Goal: Submit feedback/report problem

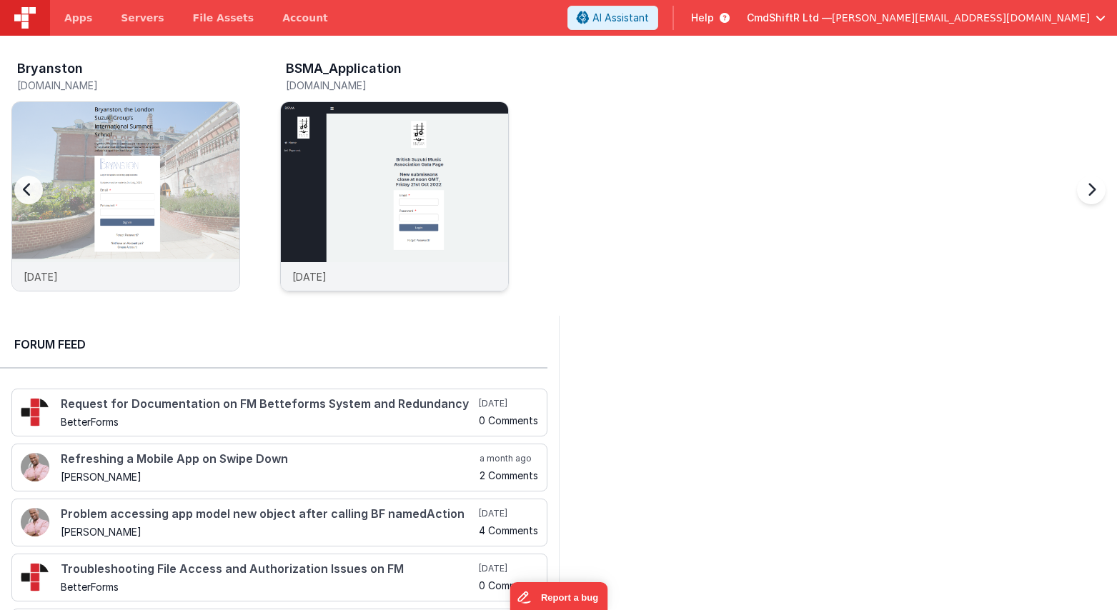
click at [425, 154] on img at bounding box center [394, 215] width 227 height 227
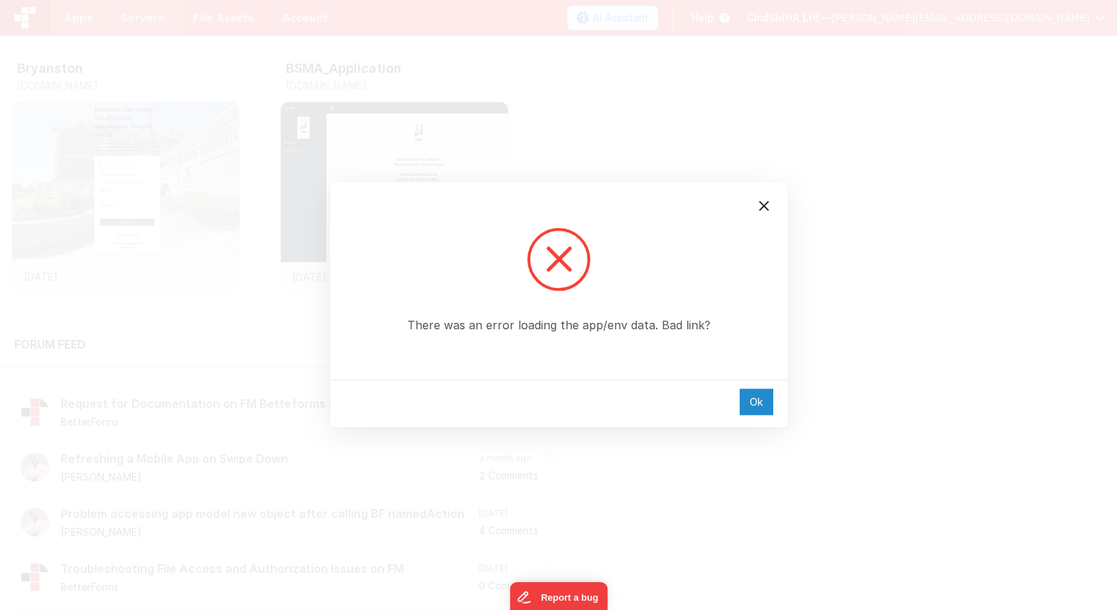
click at [760, 404] on div "Ok" at bounding box center [757, 402] width 34 height 26
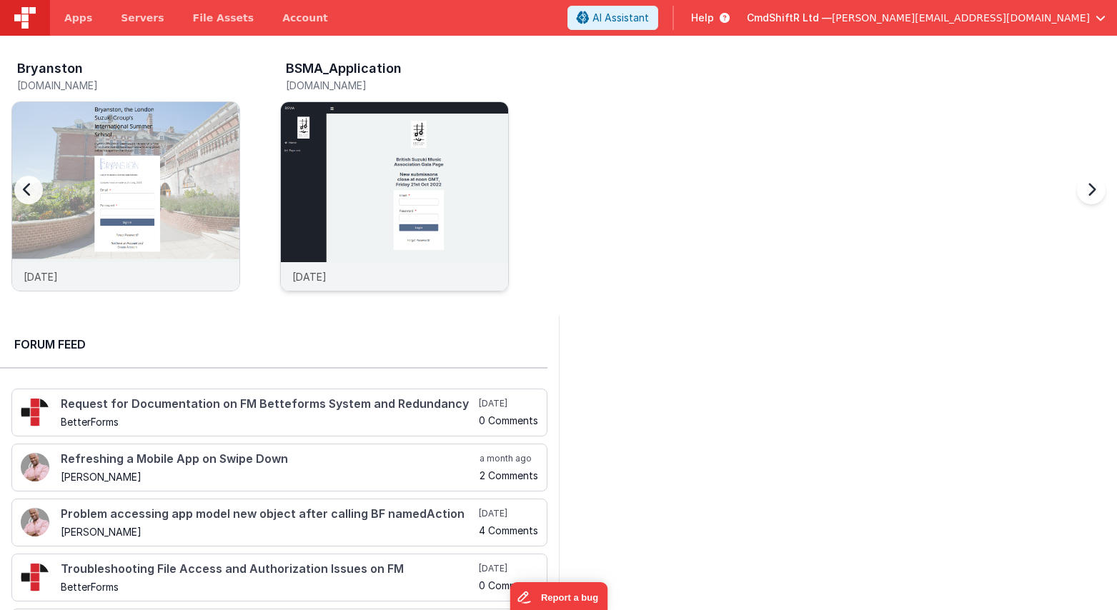
click at [346, 137] on img at bounding box center [394, 215] width 227 height 227
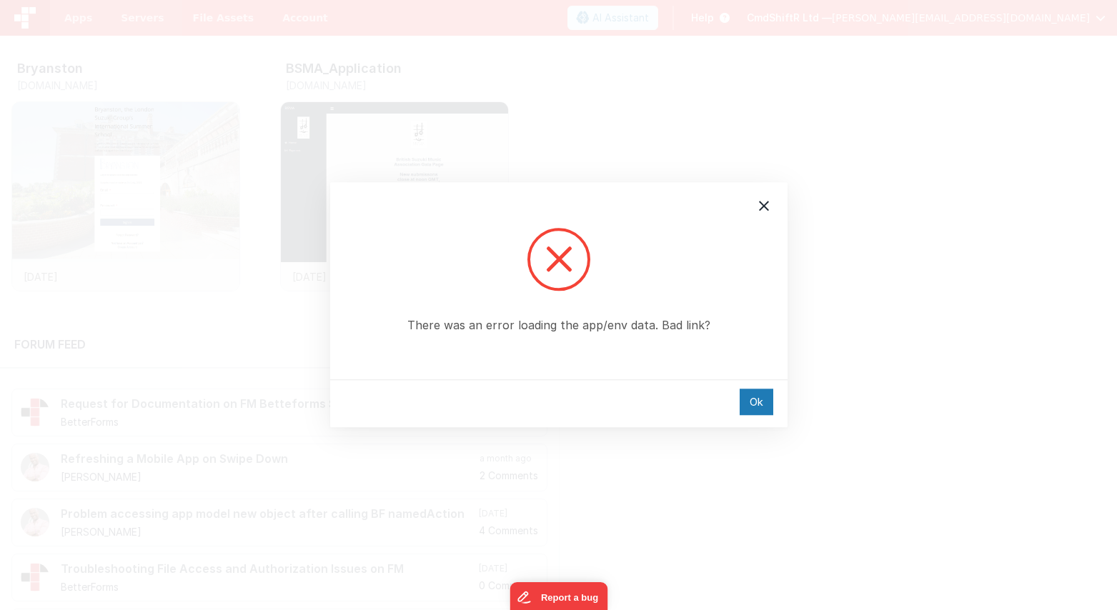
click at [808, 82] on div "There was an error loading the app/env data. Bad link? Ok" at bounding box center [558, 305] width 1117 height 610
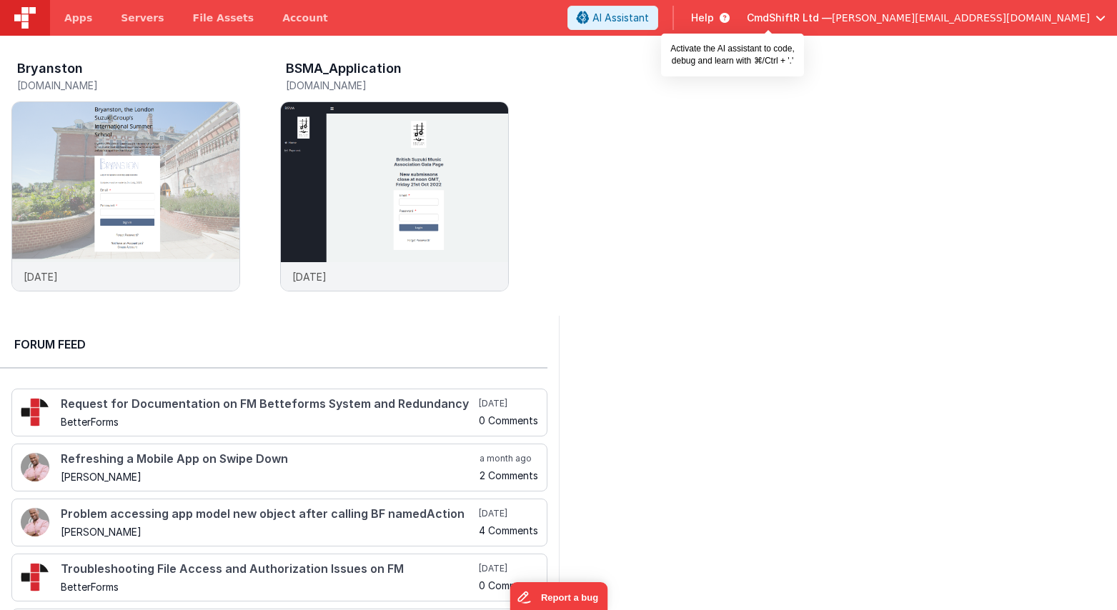
click at [649, 16] on span "AI Assistant" at bounding box center [620, 18] width 56 height 14
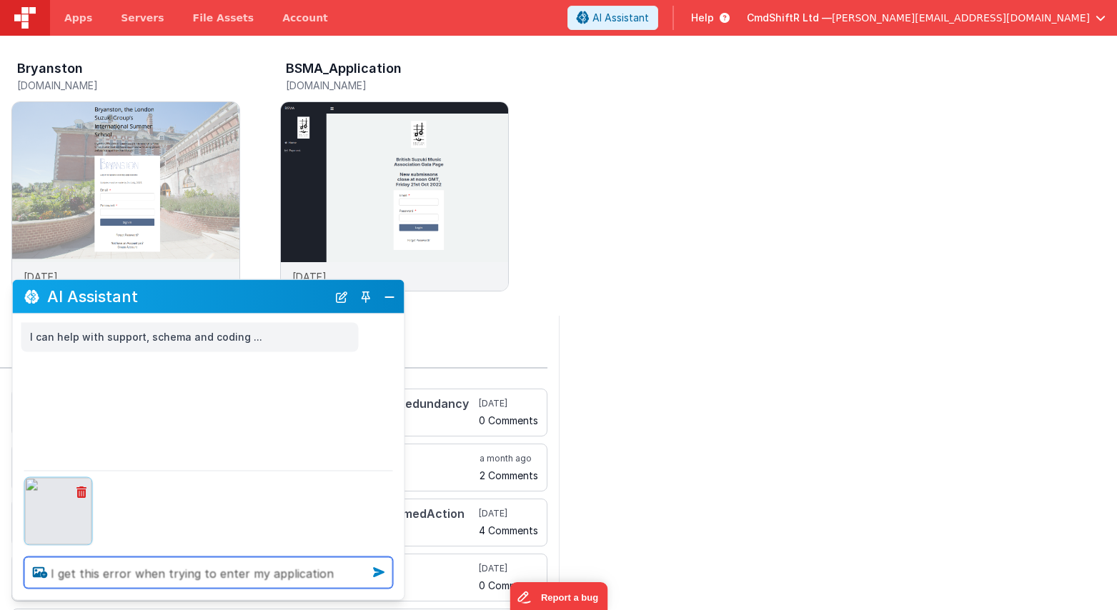
type textarea "I get this error when trying to enter my application"
click at [375, 564] on icon at bounding box center [378, 572] width 23 height 23
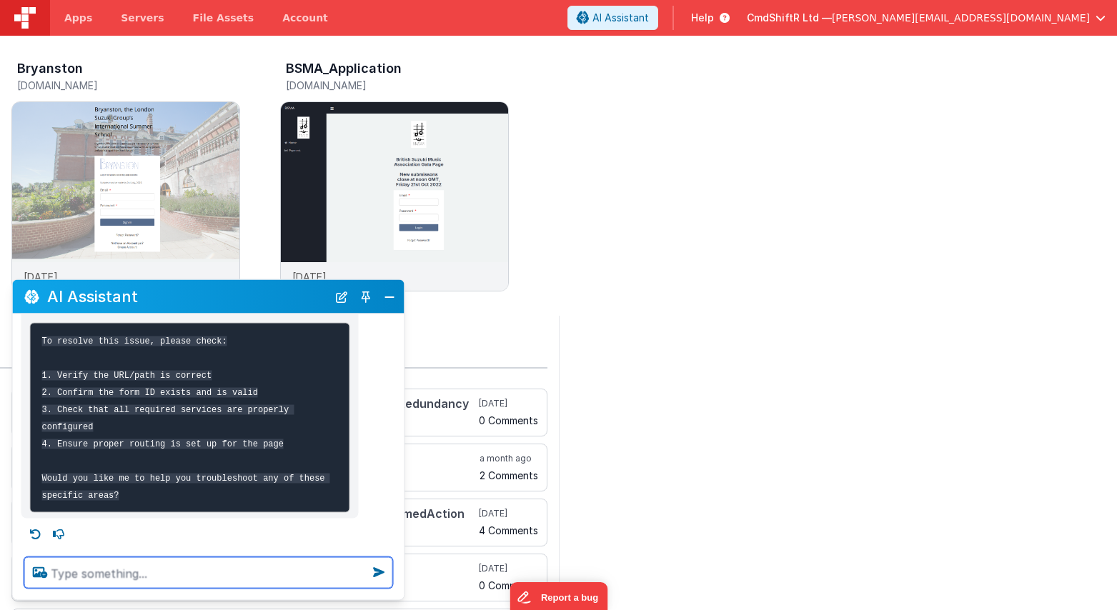
scroll to position [602, 0]
click at [396, 296] on button "Close" at bounding box center [389, 297] width 19 height 20
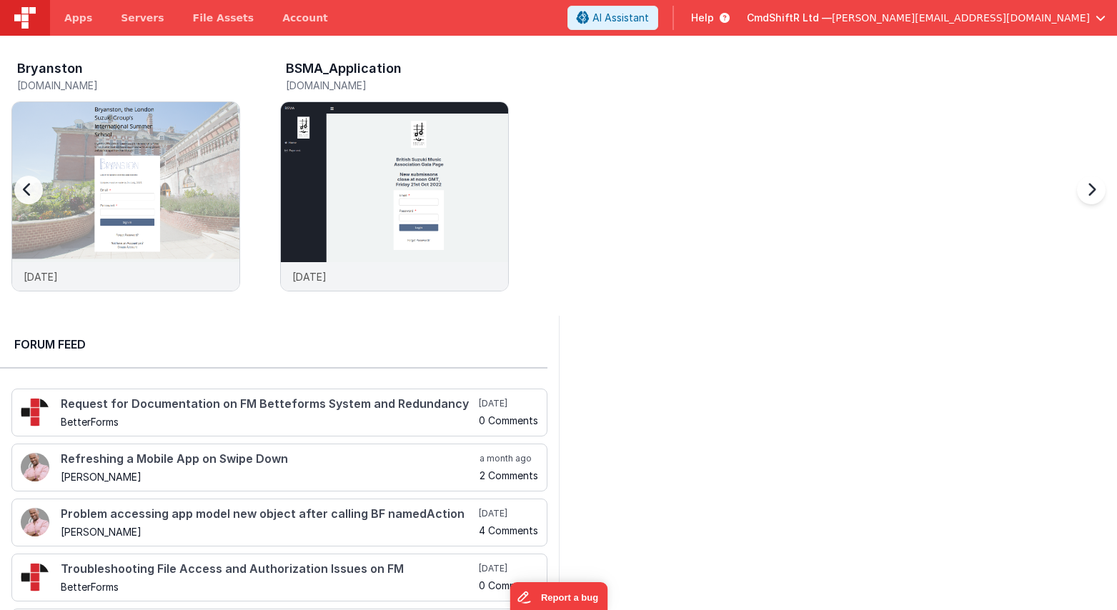
click at [650, 258] on div "Bryanston [DOMAIN_NAME] [DATE] BSMA_Application [DOMAIN_NAME] [DATE]" at bounding box center [564, 180] width 1106 height 249
click at [480, 210] on img at bounding box center [394, 215] width 227 height 227
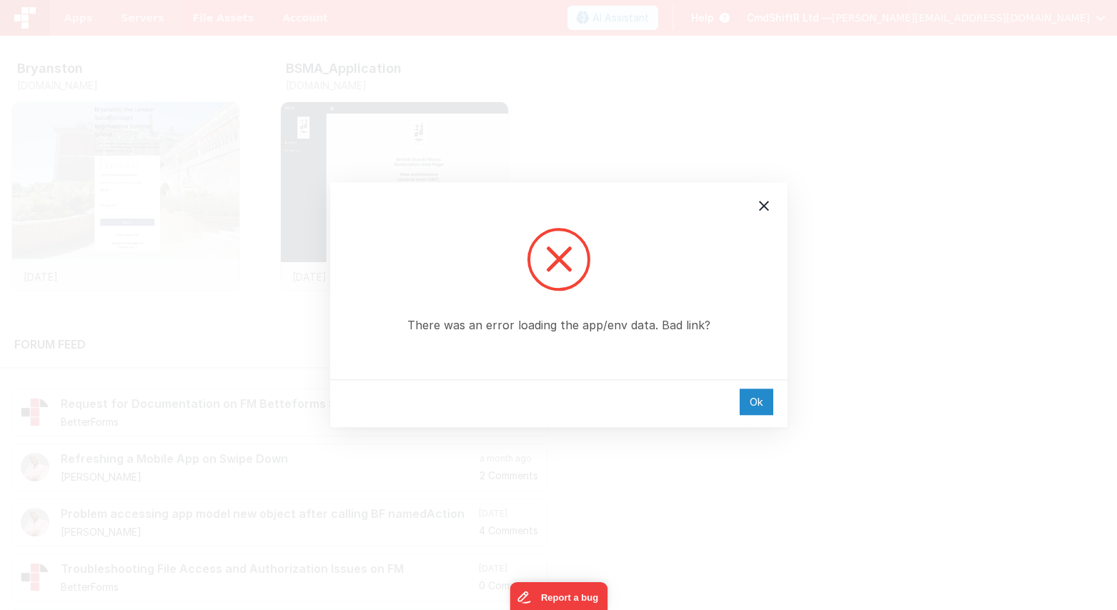
click at [759, 405] on div "Ok" at bounding box center [757, 402] width 34 height 26
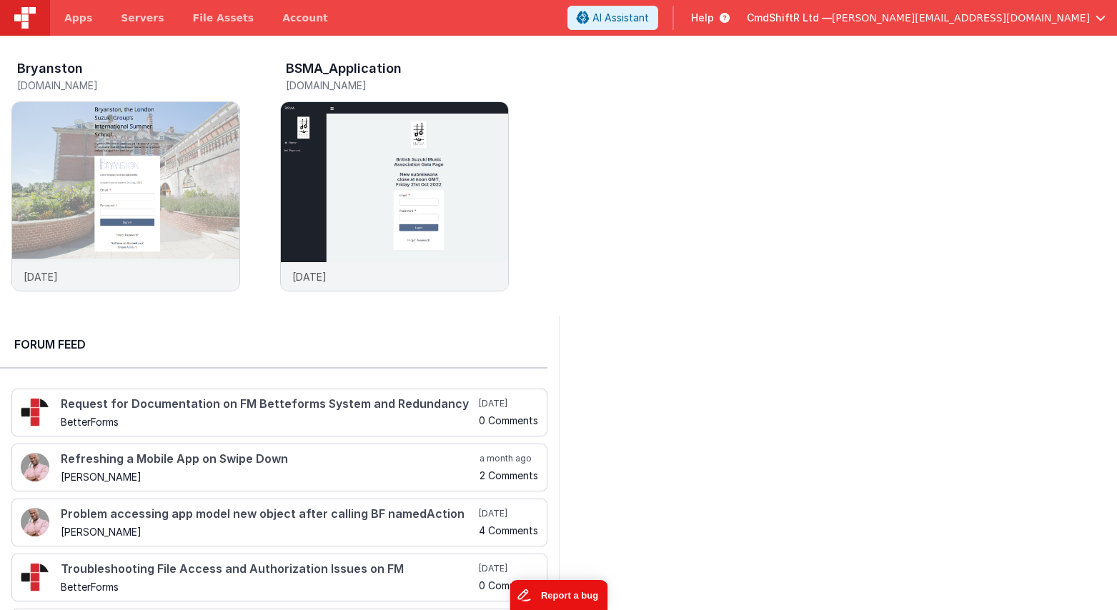
click at [585, 594] on button "Report a bug" at bounding box center [559, 595] width 98 height 30
click at [358, 143] on img at bounding box center [394, 215] width 227 height 227
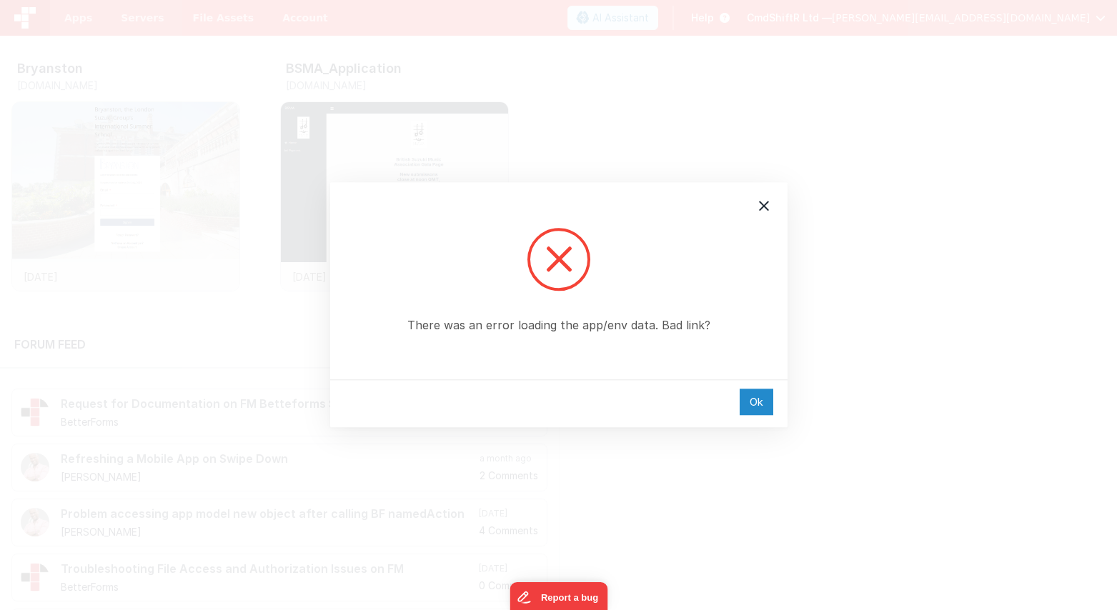
click at [754, 398] on div "Ok" at bounding box center [757, 402] width 34 height 26
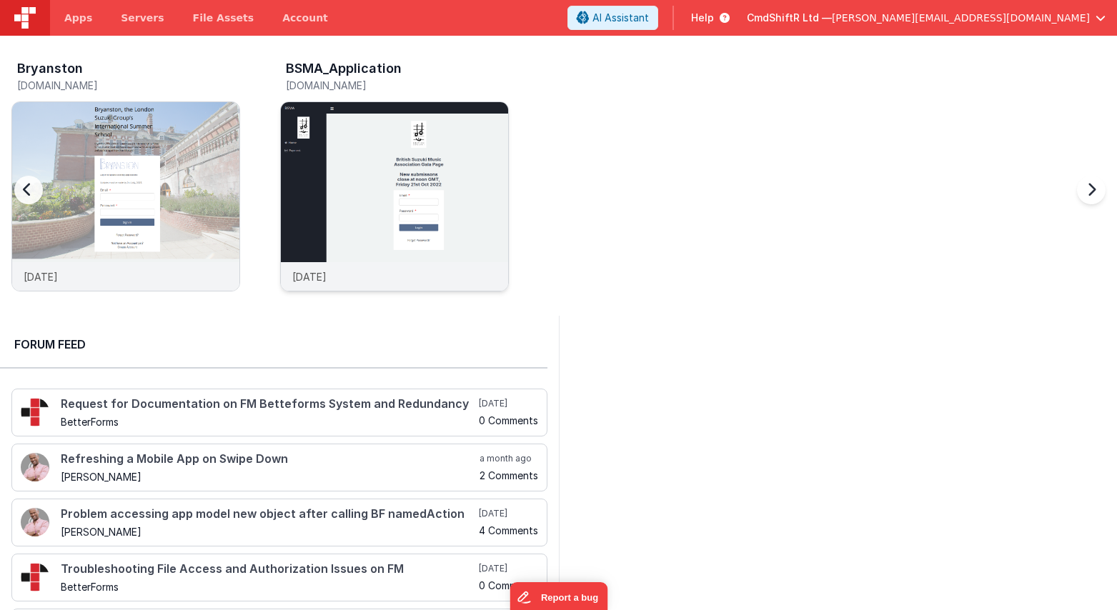
click at [498, 107] on img at bounding box center [394, 215] width 227 height 227
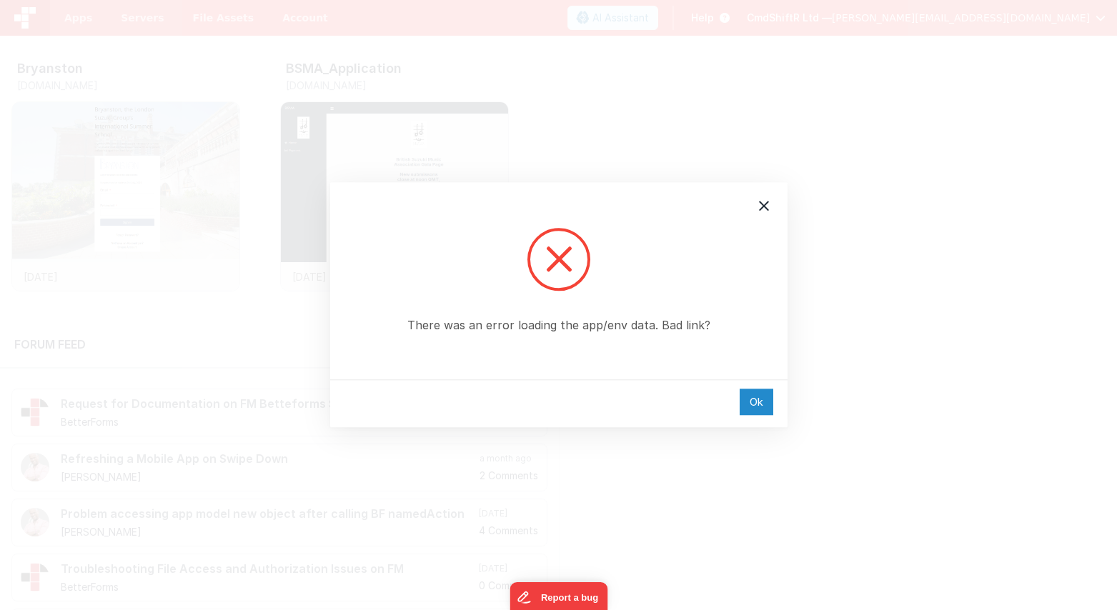
click at [754, 404] on div "Ok" at bounding box center [757, 402] width 34 height 26
